Goal: Task Accomplishment & Management: Manage account settings

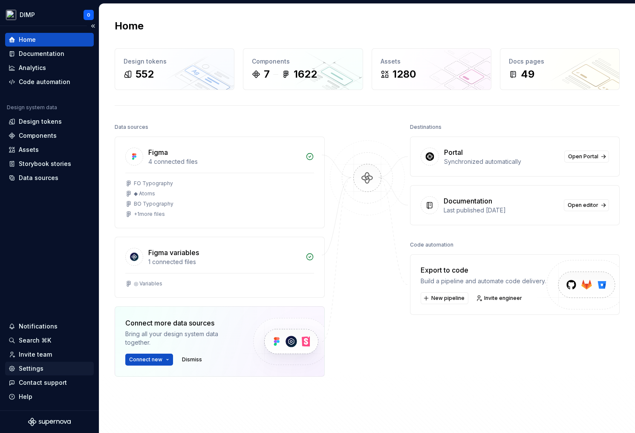
click at [41, 370] on div "Settings" at bounding box center [31, 368] width 25 height 9
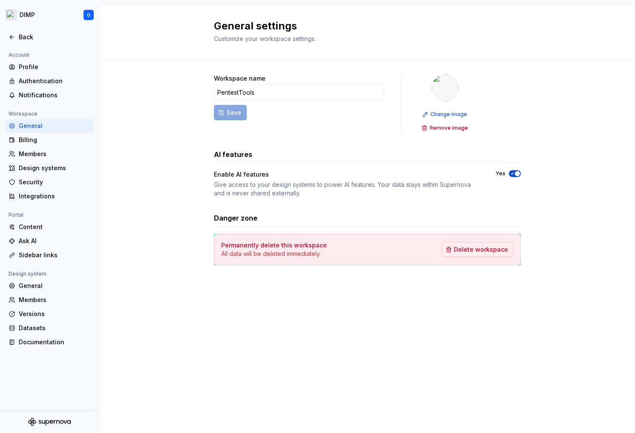
click at [303, 246] on h4 "Permanently delete this workspace" at bounding box center [274, 245] width 106 height 9
click at [275, 268] on div "Workspace name PentestTools Save Change image Remove image AI features Enable A…" at bounding box center [367, 178] width 307 height 239
click at [56, 143] on div "Billing" at bounding box center [55, 140] width 72 height 9
